Goal: Task Accomplishment & Management: Complete application form

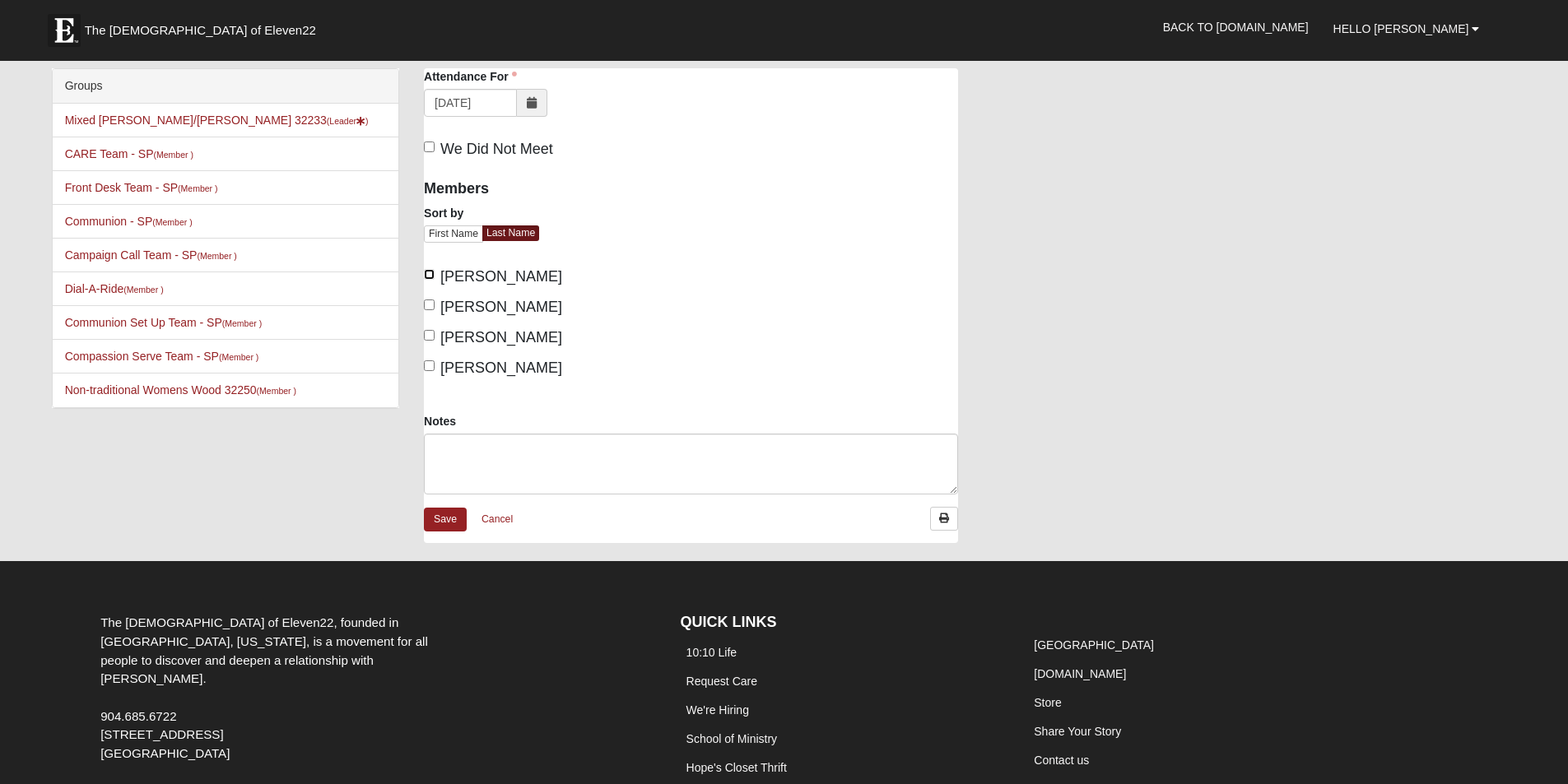
click at [432, 273] on input "Campbell, Calah" at bounding box center [429, 274] width 11 height 11
checkbox input "true"
click at [428, 338] on input "Healy, Maria" at bounding box center [429, 335] width 11 height 11
checkbox input "true"
click at [445, 524] on link "Save" at bounding box center [446, 519] width 43 height 24
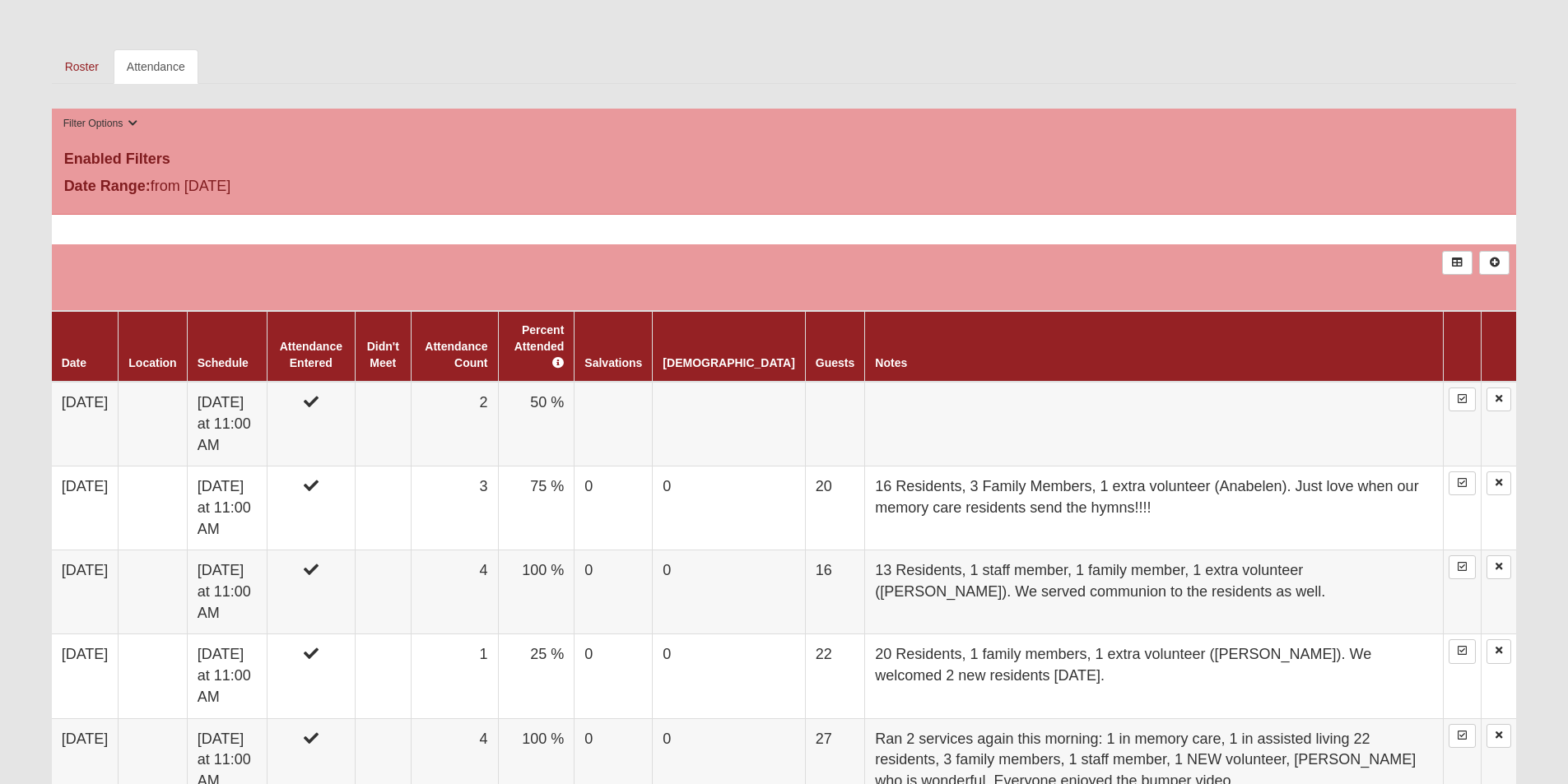
scroll to position [613, 0]
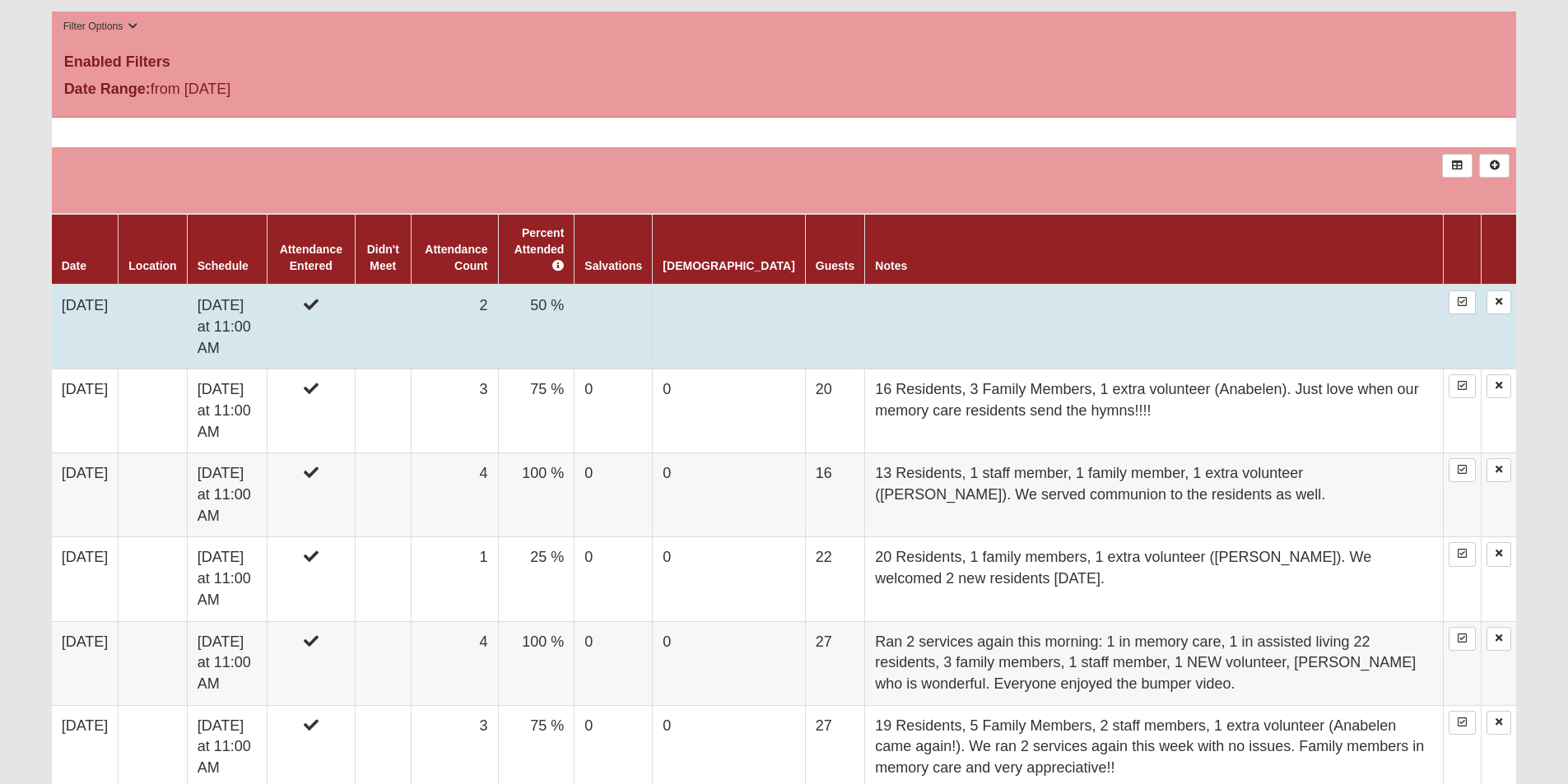
click at [805, 293] on td at bounding box center [834, 326] width 59 height 84
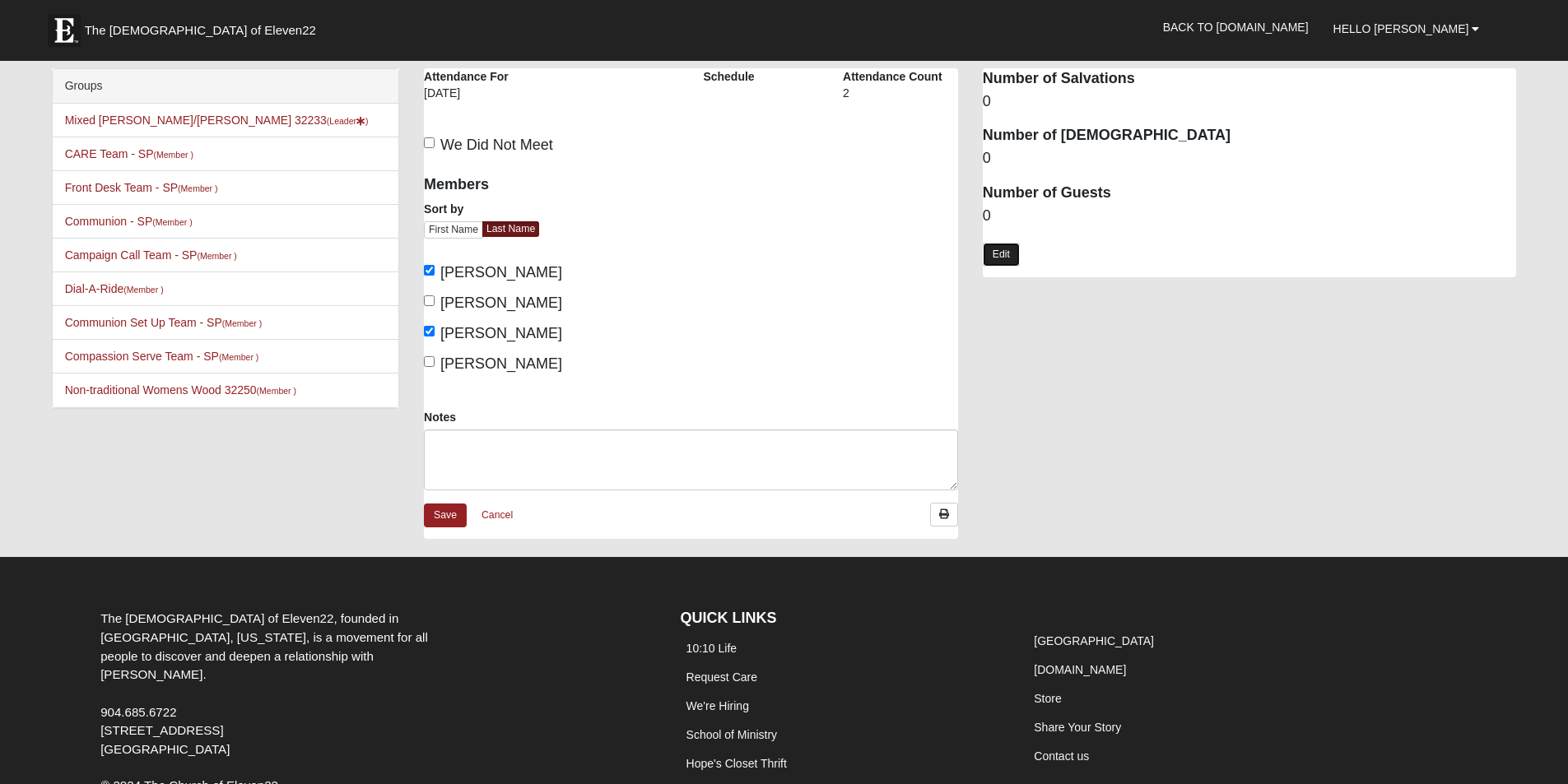
click at [998, 250] on link "Edit" at bounding box center [1001, 254] width 37 height 24
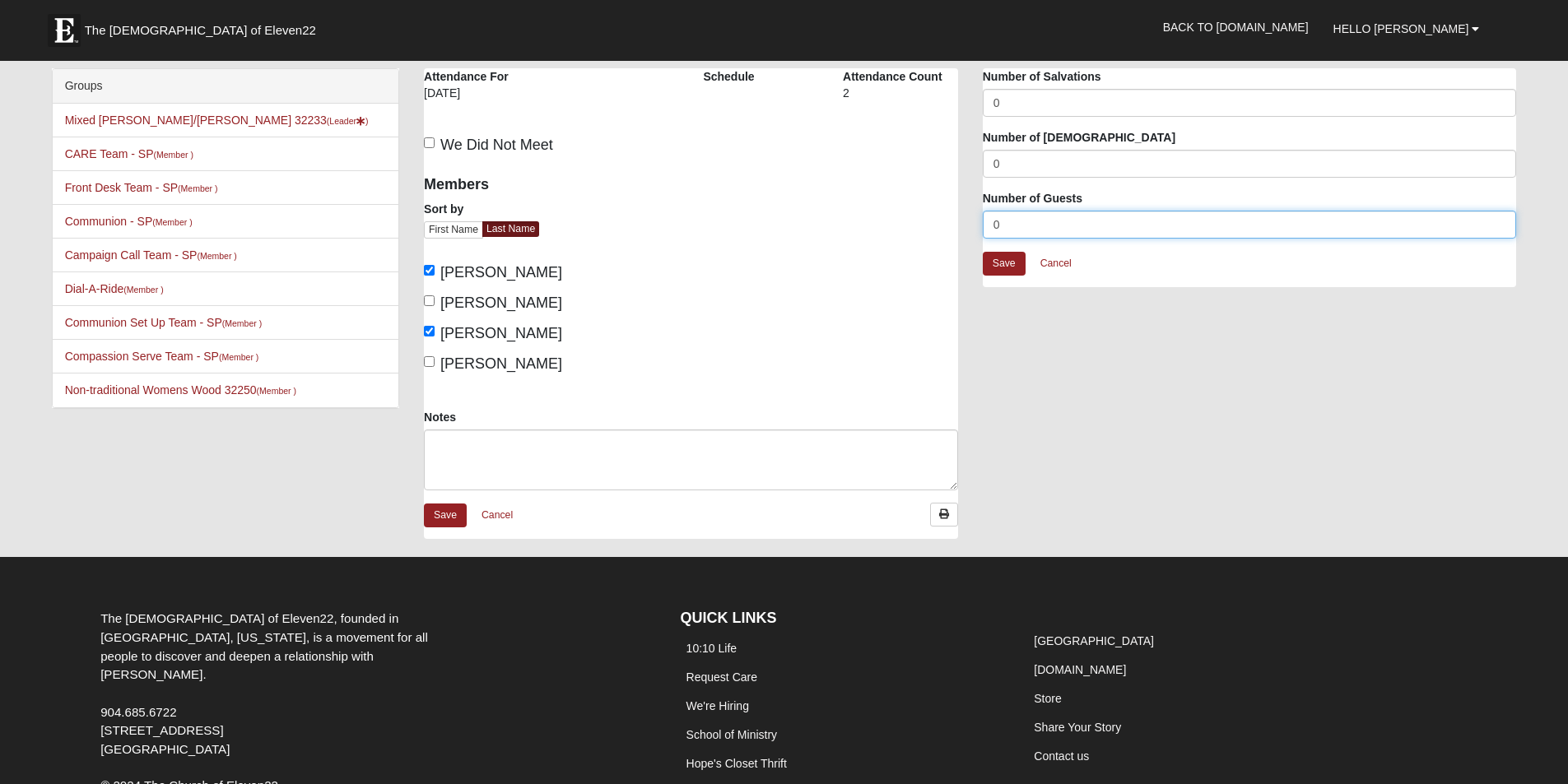
drag, startPoint x: 997, startPoint y: 224, endPoint x: 958, endPoint y: 222, distance: 39.1
click at [958, 222] on div "[GEOGRAPHIC_DATA] Attendance Attendance For [DATE] Schedule Attendance Count 2" at bounding box center [970, 311] width 1118 height 487
type input "29"
click at [996, 265] on link "Save" at bounding box center [1004, 263] width 43 height 24
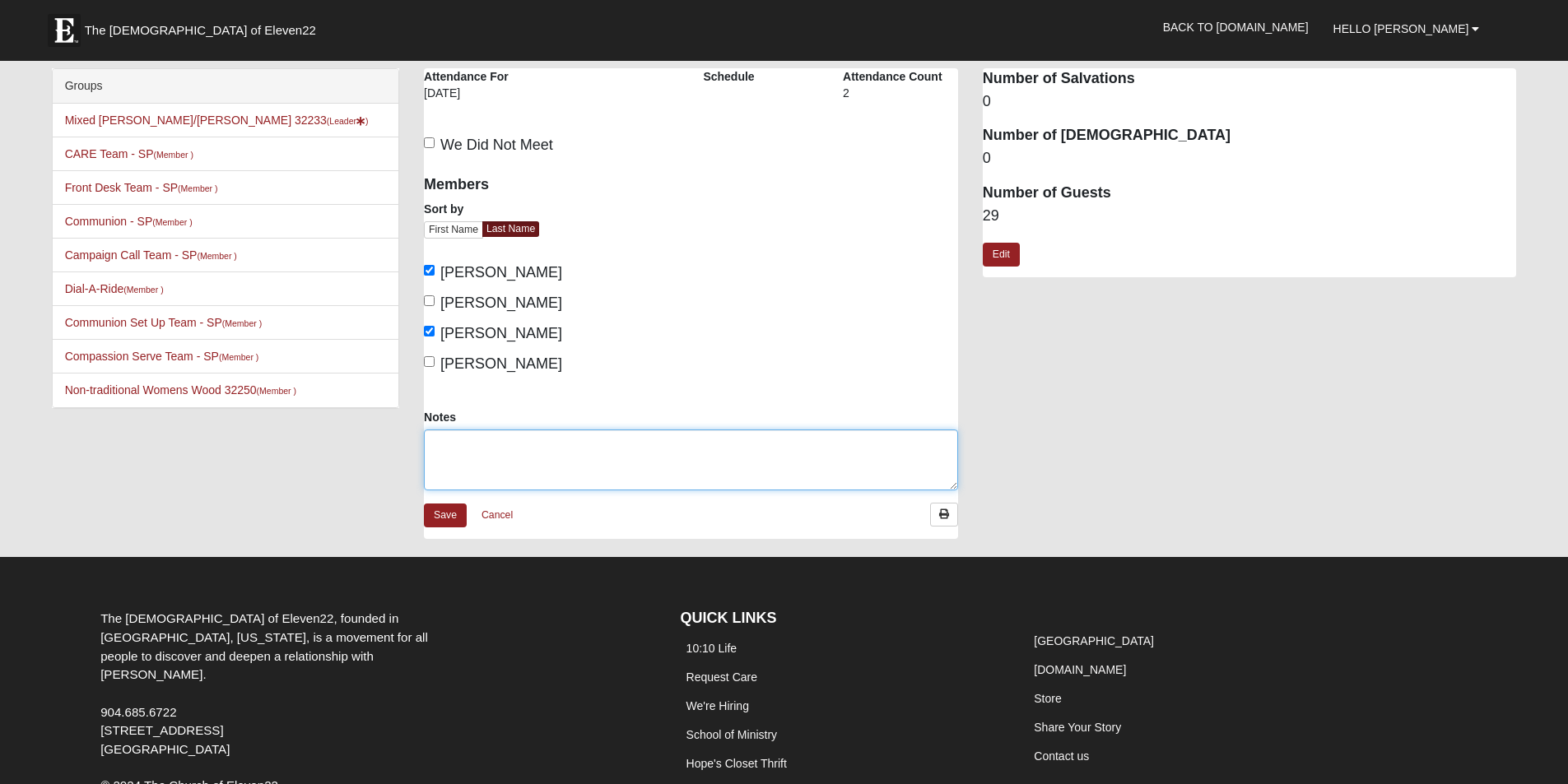
click at [474, 451] on textarea "Notes" at bounding box center [691, 460] width 534 height 61
type textarea "22 Residents, 5 family members, 2 serve staff. Total 31 with 2 serve staff"
click at [444, 514] on link "Save" at bounding box center [446, 515] width 43 height 24
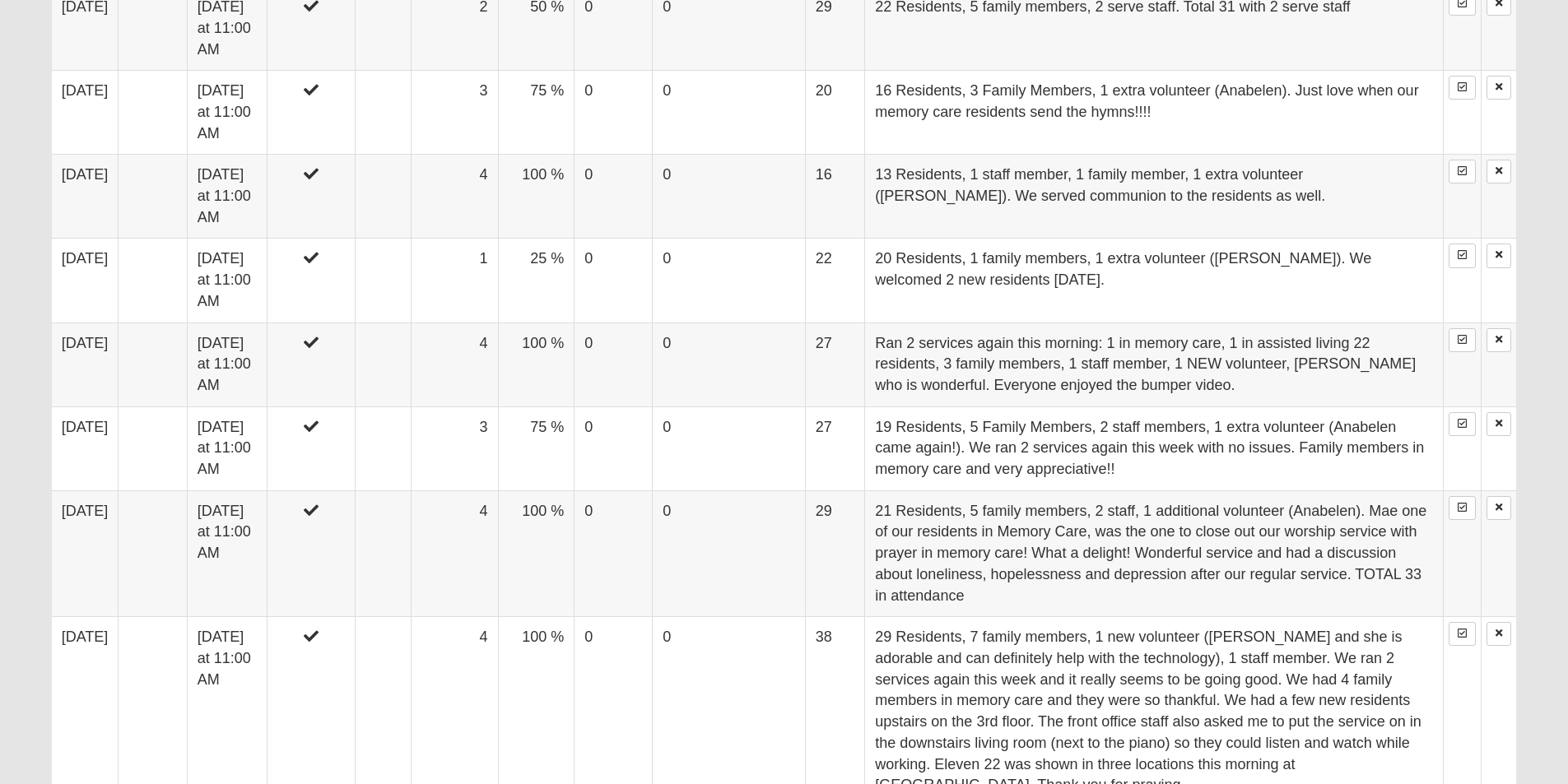
scroll to position [994, 0]
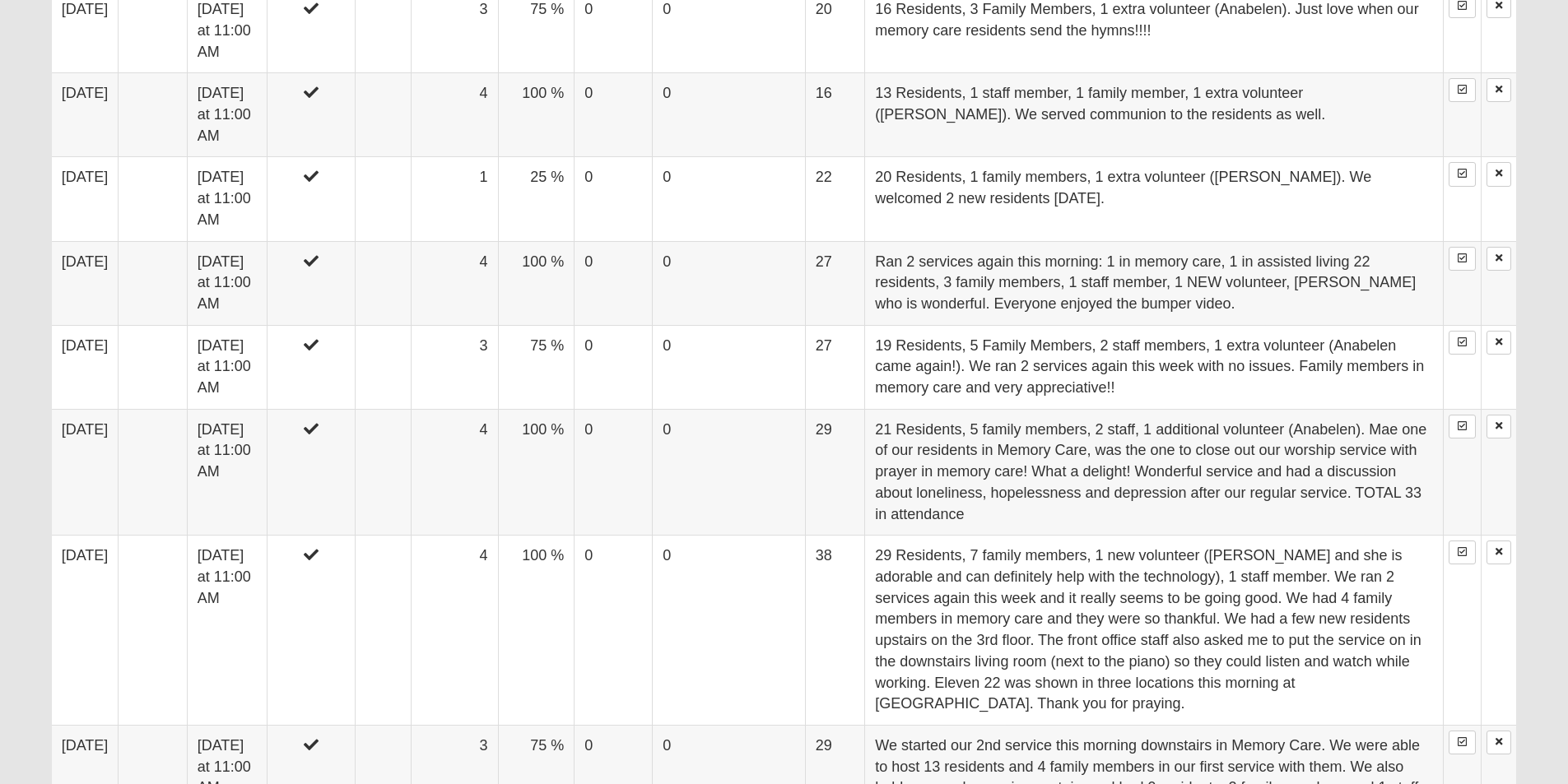
click at [1549, 446] on form "Hello [PERSON_NAME] My Account Log Out Group Attendance My Account Group Toolbo…" at bounding box center [784, 443] width 1568 height 2833
drag, startPoint x: 1549, startPoint y: 446, endPoint x: 1546, endPoint y: 391, distance: 55.1
click at [1549, 444] on form "Hello Maria My Account Log Out Group Attendance My Account Group Toolbox Group …" at bounding box center [784, 443] width 1568 height 2833
drag, startPoint x: 1546, startPoint y: 391, endPoint x: 1550, endPoint y: 337, distance: 54.1
click at [1547, 360] on form "Hello Maria My Account Log Out Group Attendance My Account Group Toolbox Group …" at bounding box center [784, 443] width 1568 height 2833
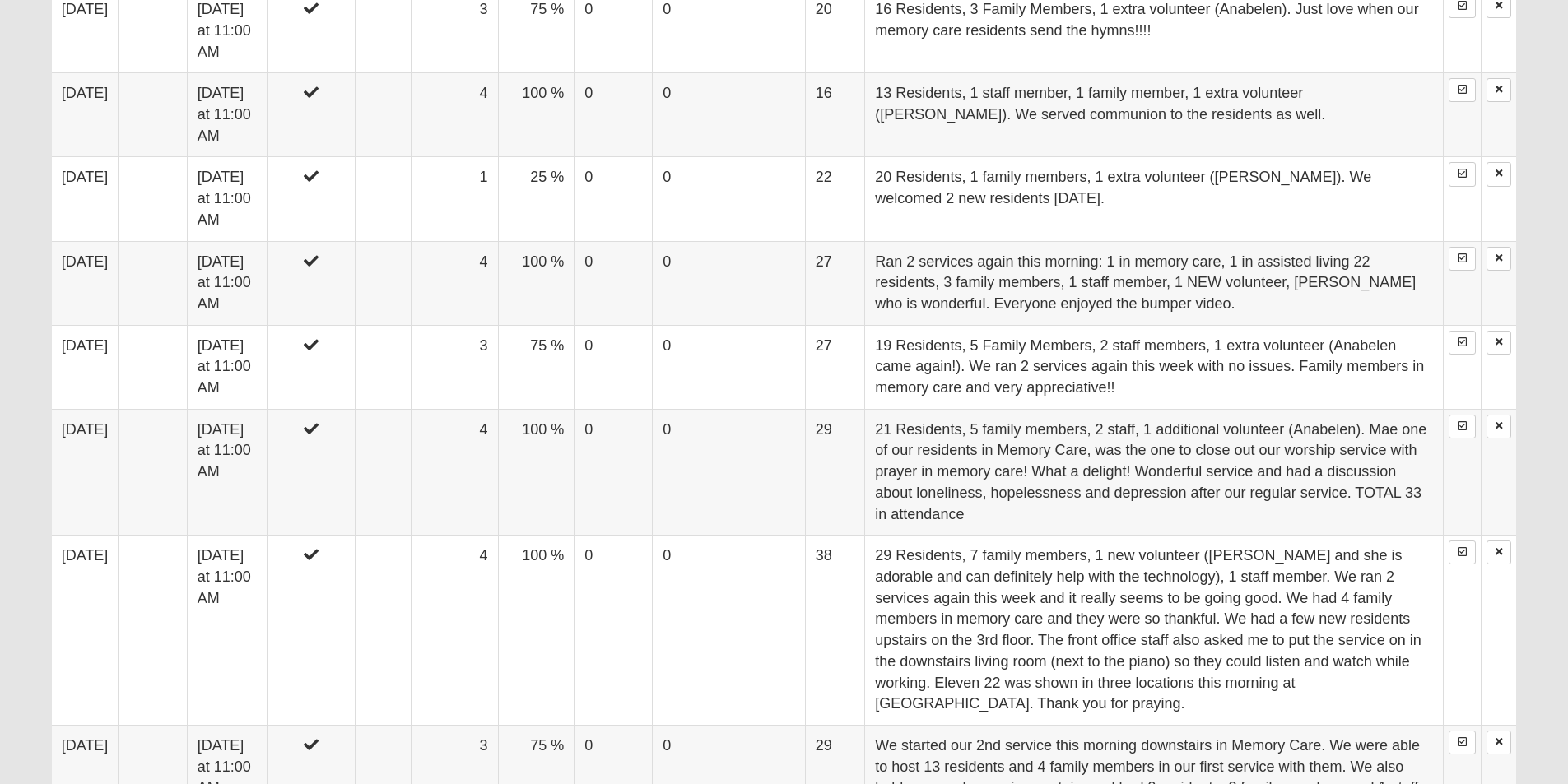
drag, startPoint x: 1550, startPoint y: 337, endPoint x: 1553, endPoint y: 311, distance: 26.2
click at [1551, 322] on form "Hello Maria My Account Log Out Group Attendance My Account Group Toolbox Group …" at bounding box center [784, 443] width 1568 height 2833
drag, startPoint x: 1556, startPoint y: 285, endPoint x: 1564, endPoint y: 259, distance: 27.2
click at [1559, 277] on form "Hello Maria My Account Log Out Group Attendance My Account Group Toolbox Group …" at bounding box center [784, 443] width 1568 height 2833
click at [1565, 258] on form "Hello Maria My Account Log Out Group Attendance My Account Group Toolbox Group …" at bounding box center [784, 443] width 1568 height 2833
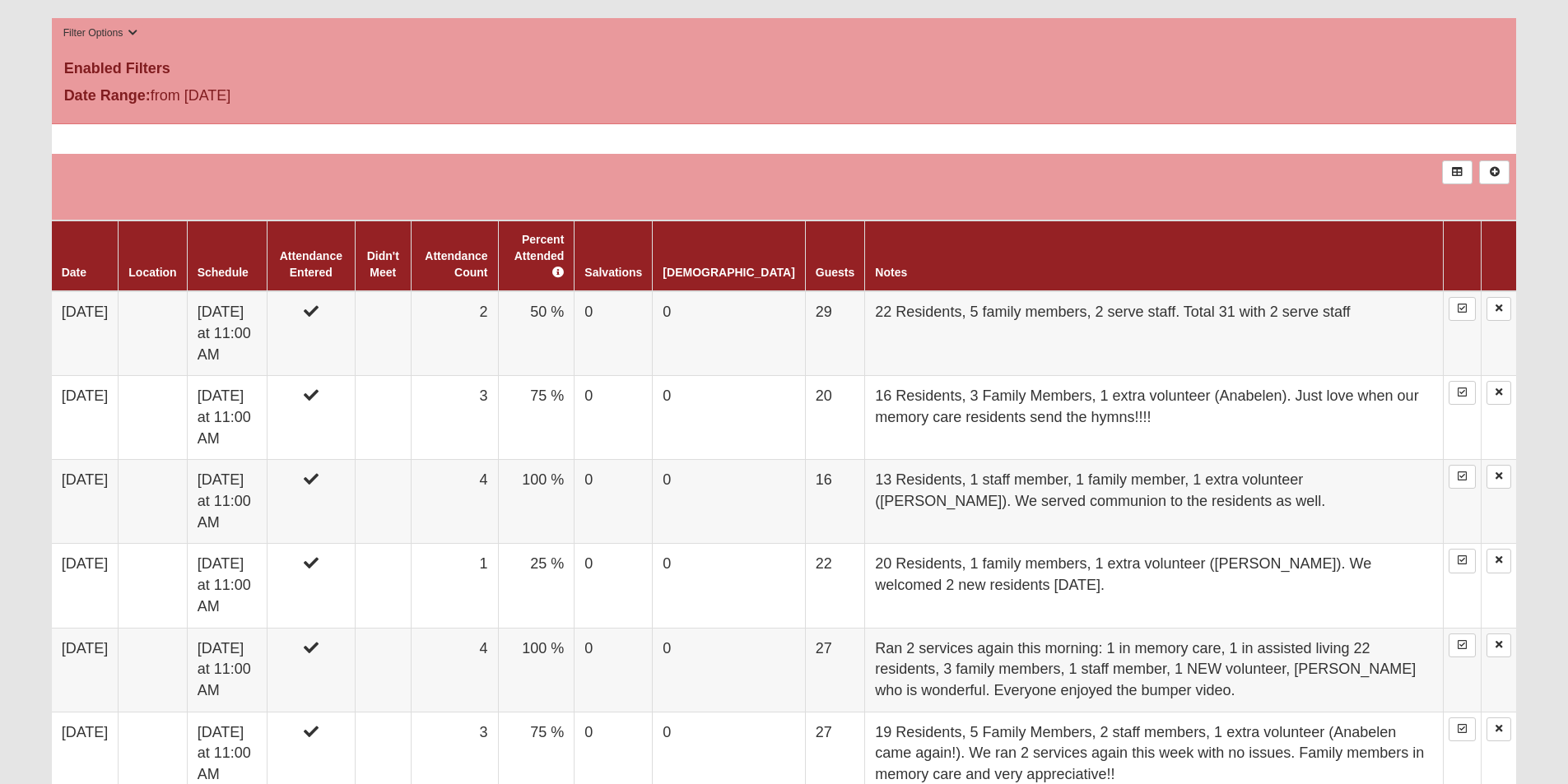
scroll to position [604, 0]
